Goal: Find specific page/section: Find specific page/section

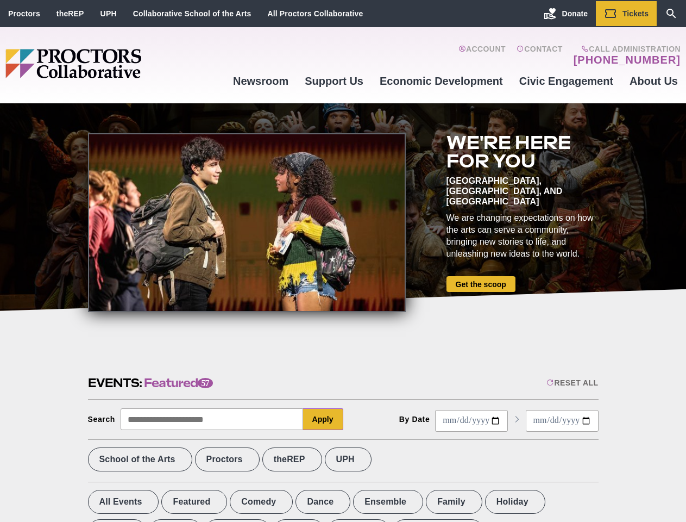
click at [343, 261] on div at bounding box center [247, 222] width 318 height 179
click at [572, 383] on div "Reset All" at bounding box center [573, 382] width 52 height 9
click at [323, 419] on button "Apply" at bounding box center [323, 419] width 40 height 22
